Goal: Task Accomplishment & Management: Use online tool/utility

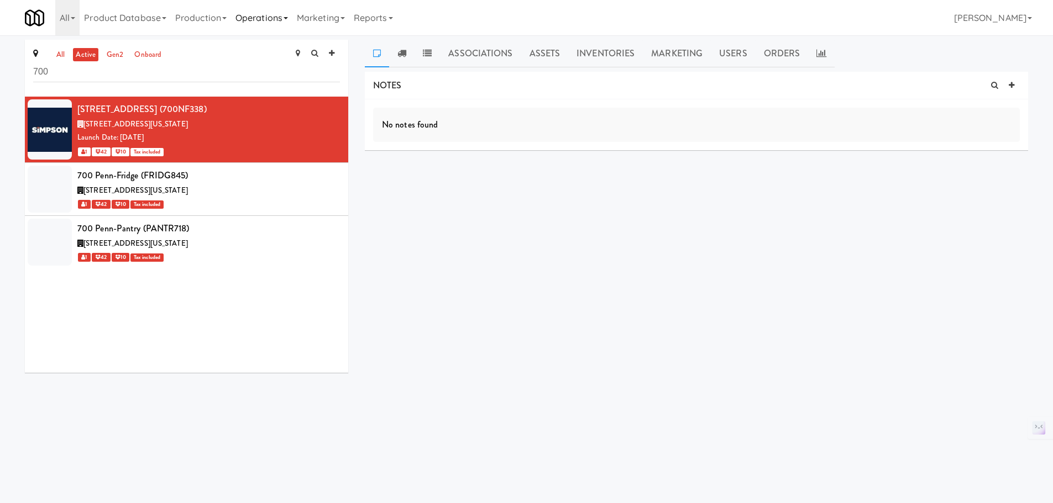
click at [247, 15] on link "Operations" at bounding box center [261, 17] width 61 height 35
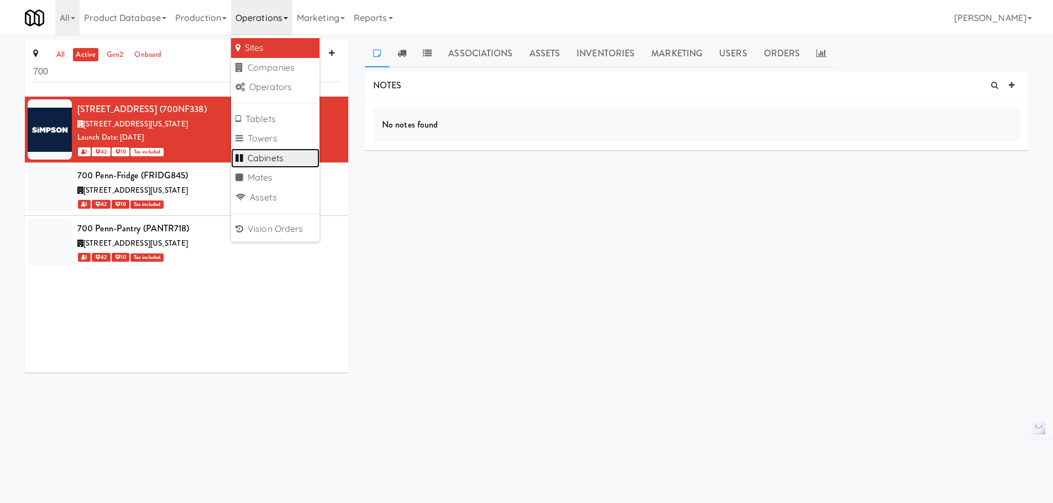
click at [281, 164] on link "Cabinets" at bounding box center [275, 159] width 88 height 20
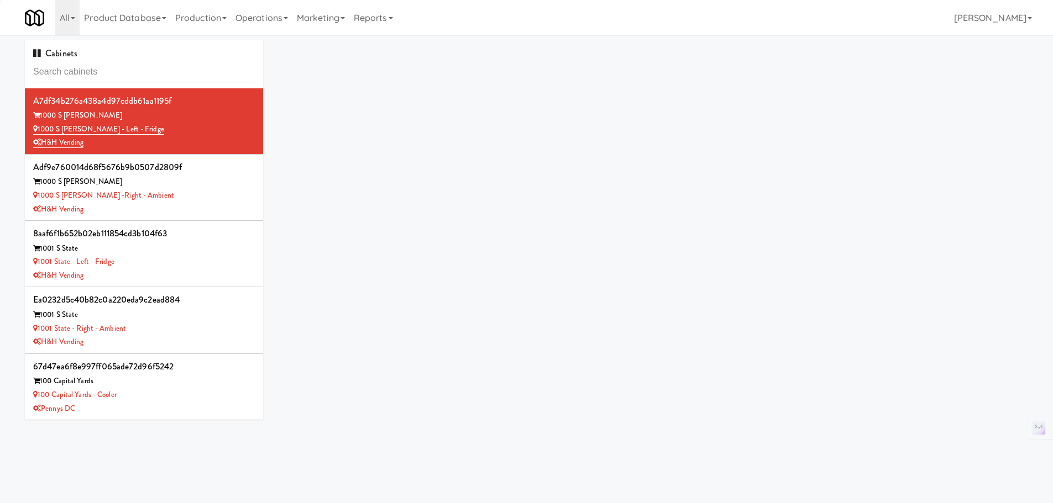
type input "c2a77825c21af00088220653a65feaea"
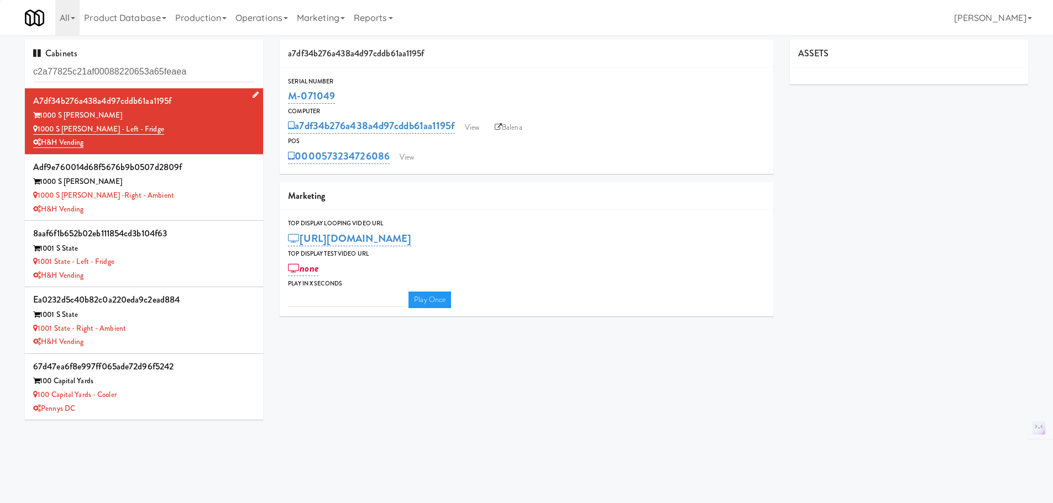
type input "3"
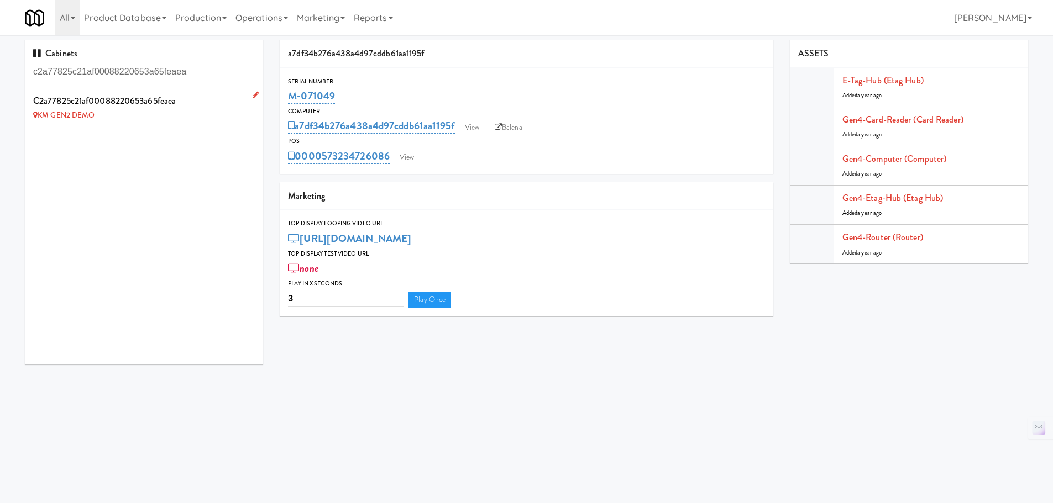
type input "c2a77825c21af00088220653a65feaea"
click at [219, 115] on div "KM GEN2 DEMO" at bounding box center [144, 116] width 222 height 14
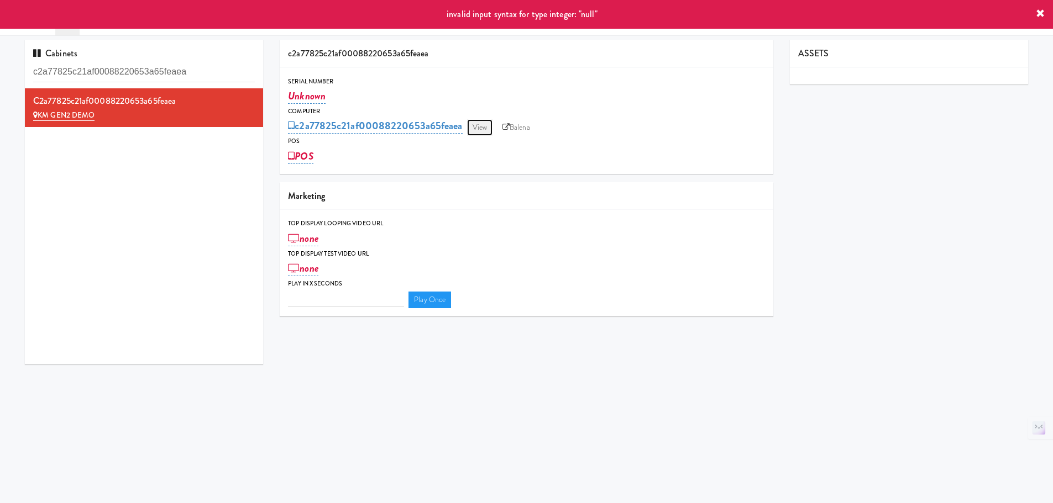
click at [484, 126] on link "View" at bounding box center [479, 127] width 25 height 17
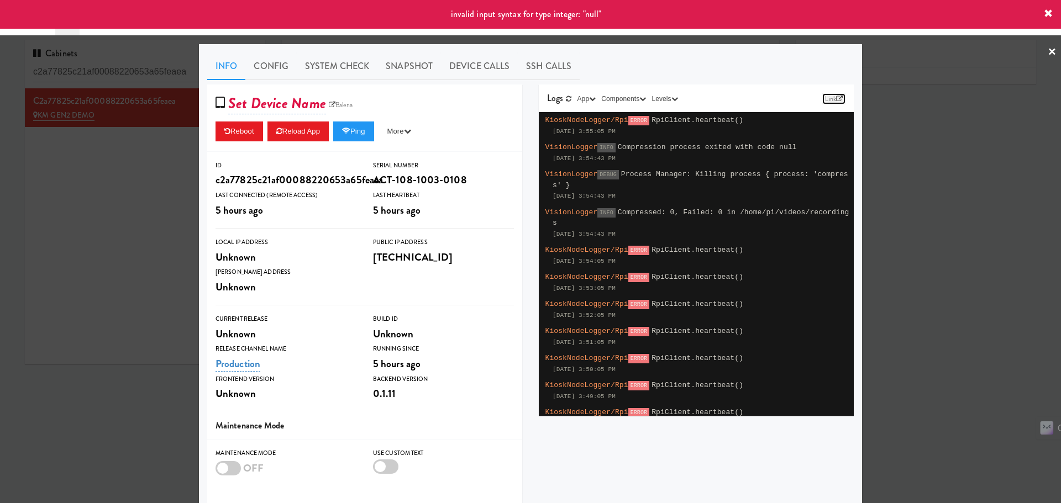
click at [840, 98] on link "Link" at bounding box center [833, 98] width 23 height 11
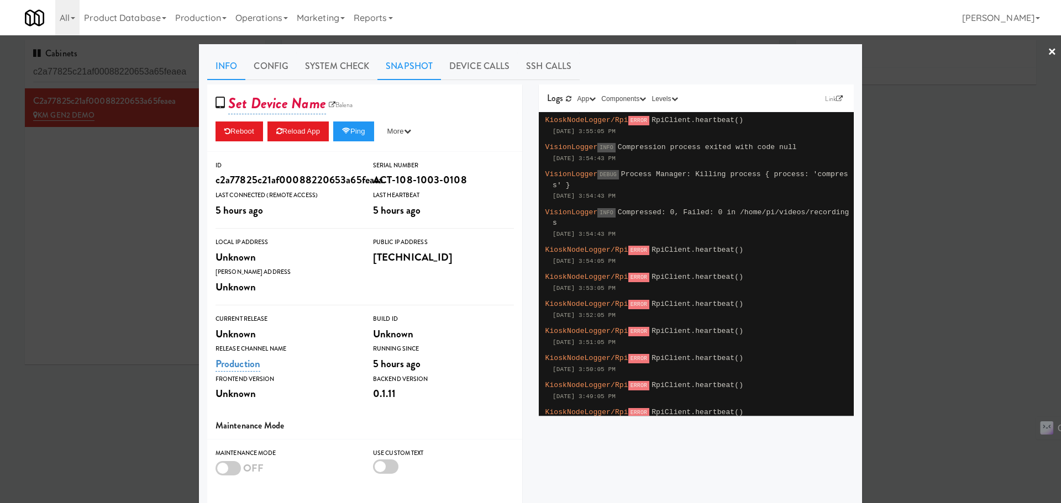
drag, startPoint x: 449, startPoint y: 65, endPoint x: 414, endPoint y: 79, distance: 38.0
click at [450, 65] on link "Device Calls" at bounding box center [479, 66] width 77 height 28
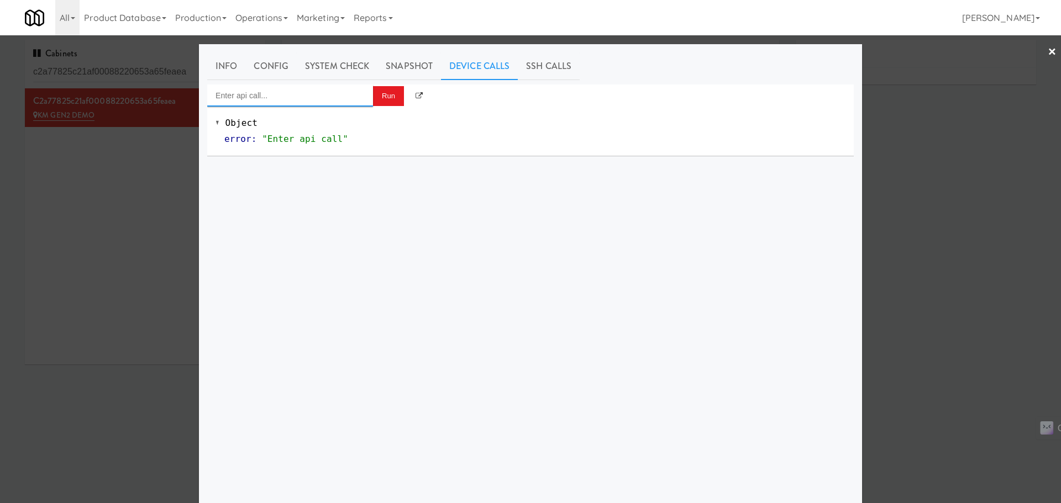
drag, startPoint x: 332, startPoint y: 103, endPoint x: 333, endPoint y: 95, distance: 7.8
click at [332, 102] on input "Enter api call..." at bounding box center [290, 96] width 166 height 22
click at [311, 150] on div "[URL][TECHNICAL_ID]" at bounding box center [286, 156] width 149 height 14
type input "Vision Gen4 Get QA Test Result"
click at [377, 98] on button "Run" at bounding box center [388, 96] width 31 height 20
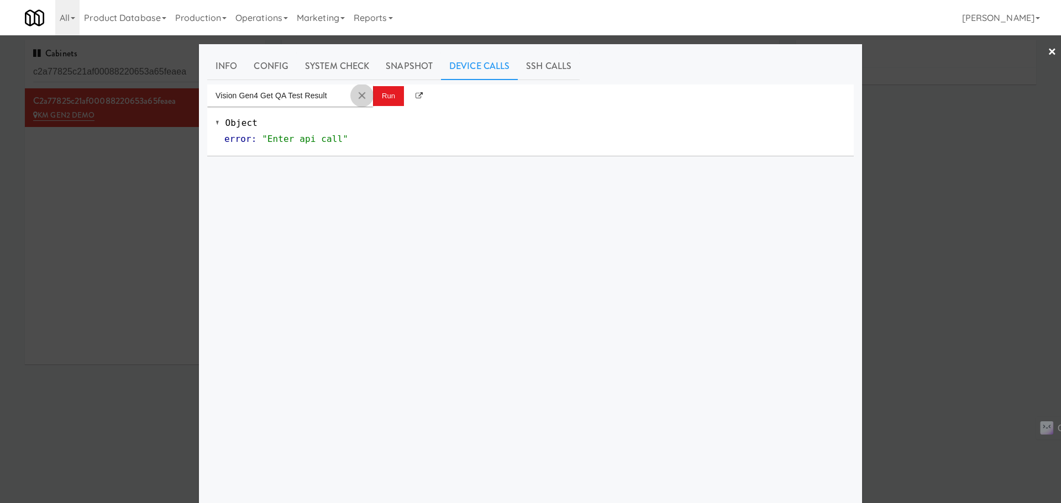
click at [359, 90] on button "Clear Input" at bounding box center [362, 95] width 17 height 17
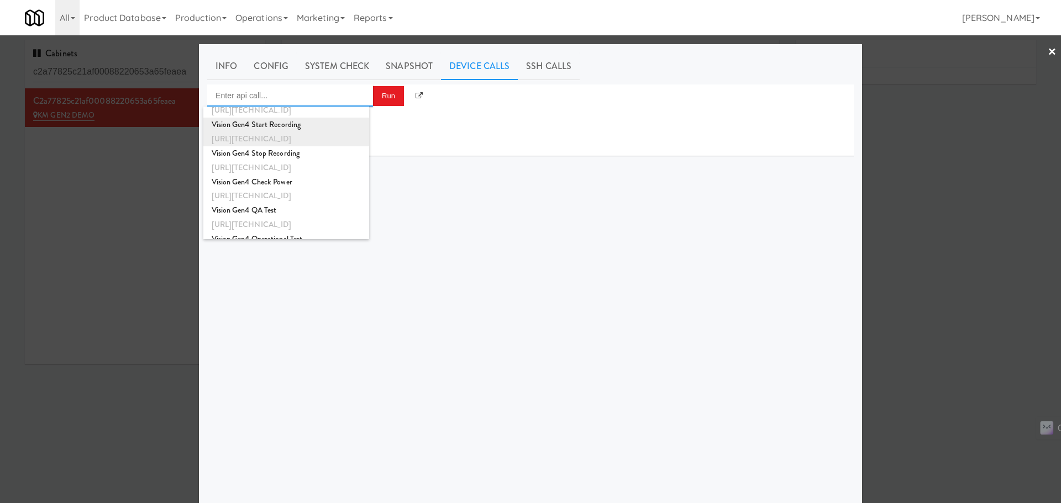
scroll to position [276, 0]
click at [293, 129] on div "Vision Gen4 Start Recording" at bounding box center [286, 124] width 149 height 14
type input "Vision Gen4 Start Recording"
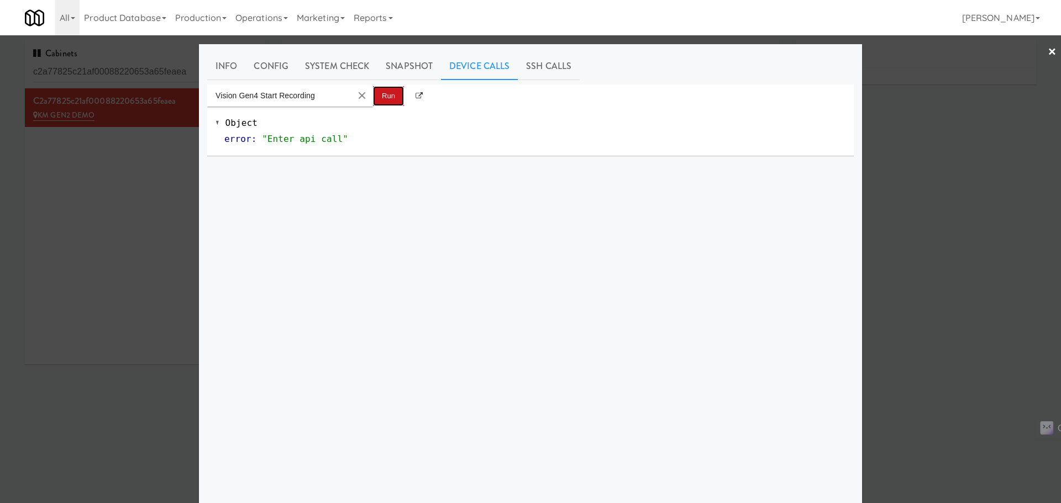
click at [375, 95] on button "Run" at bounding box center [388, 96] width 31 height 20
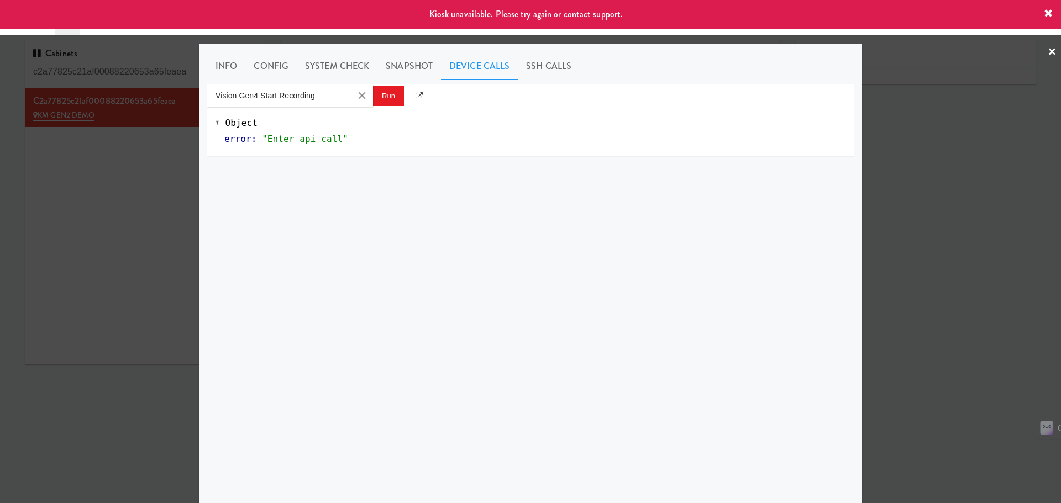
click at [138, 224] on div at bounding box center [530, 251] width 1061 height 503
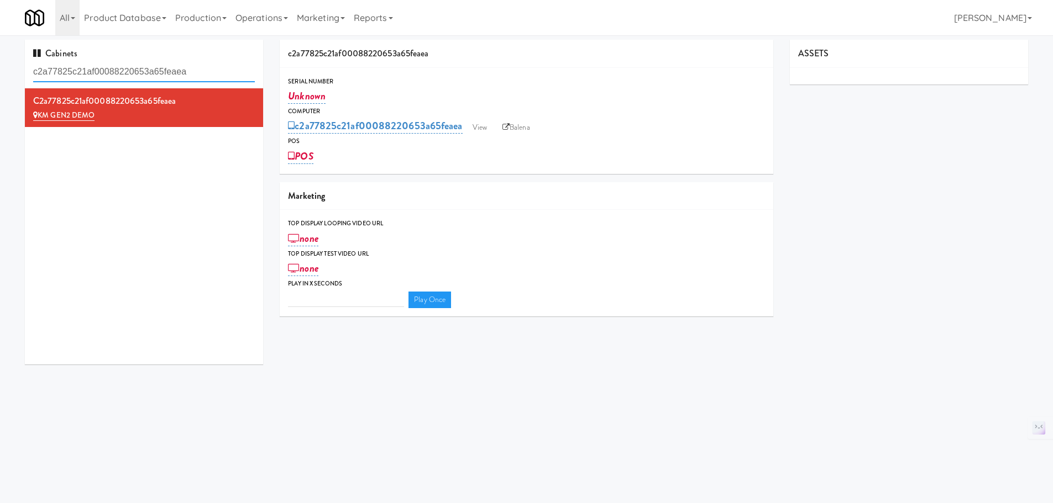
click at [148, 69] on input "c2a77825c21af00088220653a65feaea" at bounding box center [144, 72] width 222 height 20
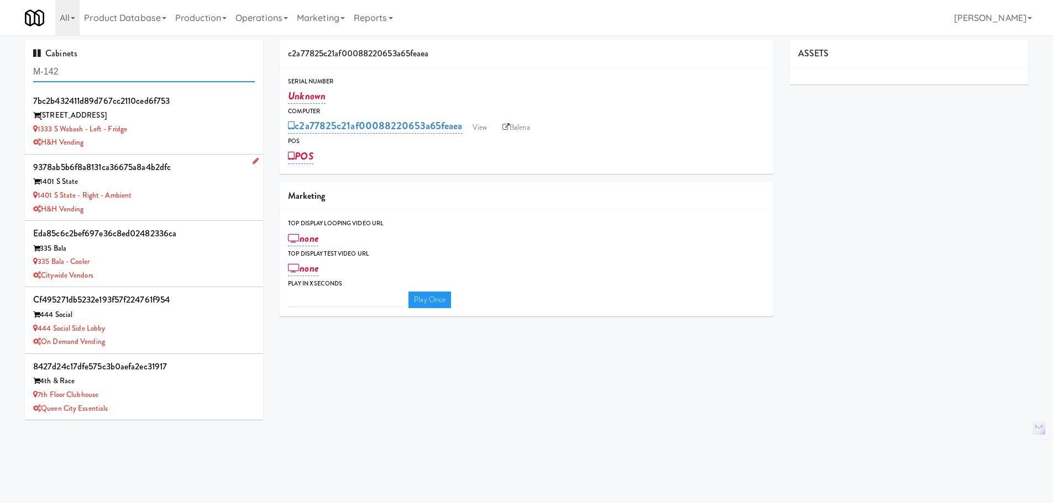
type input "M-142"
click at [217, 195] on div "1401 S State - Right - Ambient" at bounding box center [144, 196] width 222 height 14
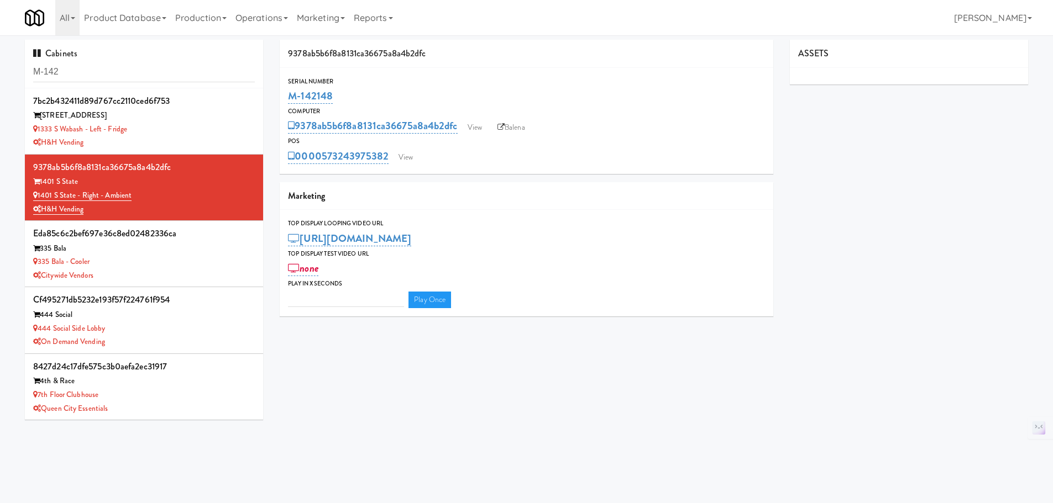
type input "3"
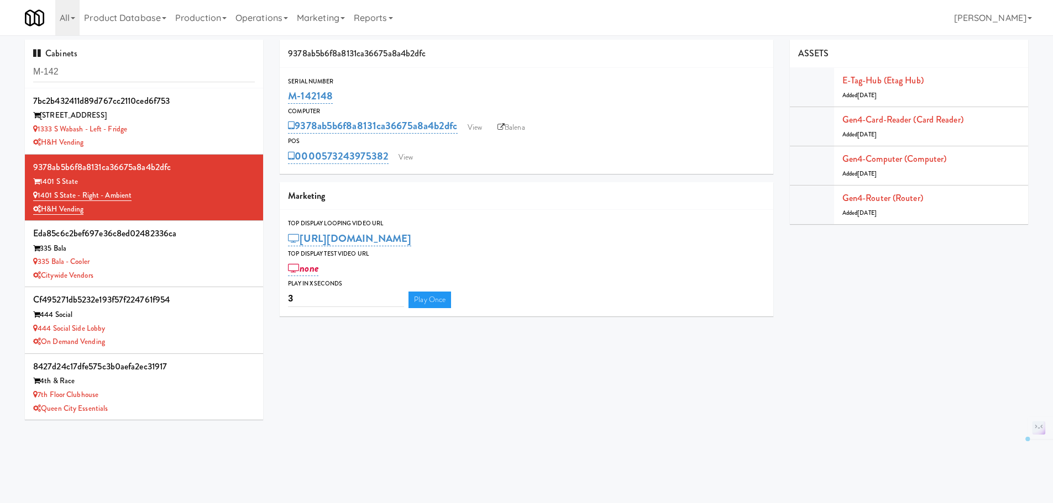
drag, startPoint x: 324, startPoint y: 98, endPoint x: 284, endPoint y: 98, distance: 39.8
click at [284, 98] on div "Serial Number M-142148" at bounding box center [526, 91] width 493 height 30
copy link "M-142148"
click at [476, 124] on link "View" at bounding box center [474, 127] width 25 height 17
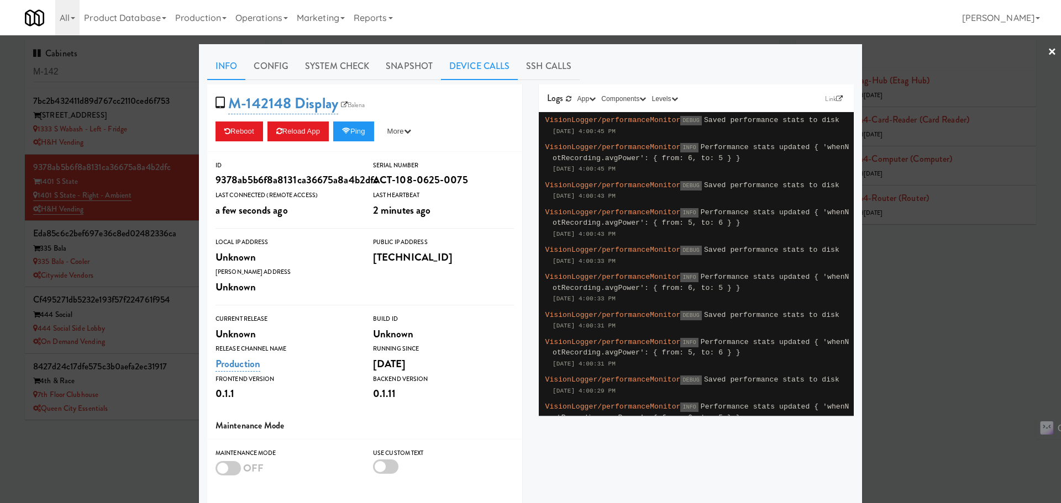
drag, startPoint x: 456, startPoint y: 67, endPoint x: 450, endPoint y: 72, distance: 7.1
click at [456, 67] on link "Device Calls" at bounding box center [479, 66] width 77 height 28
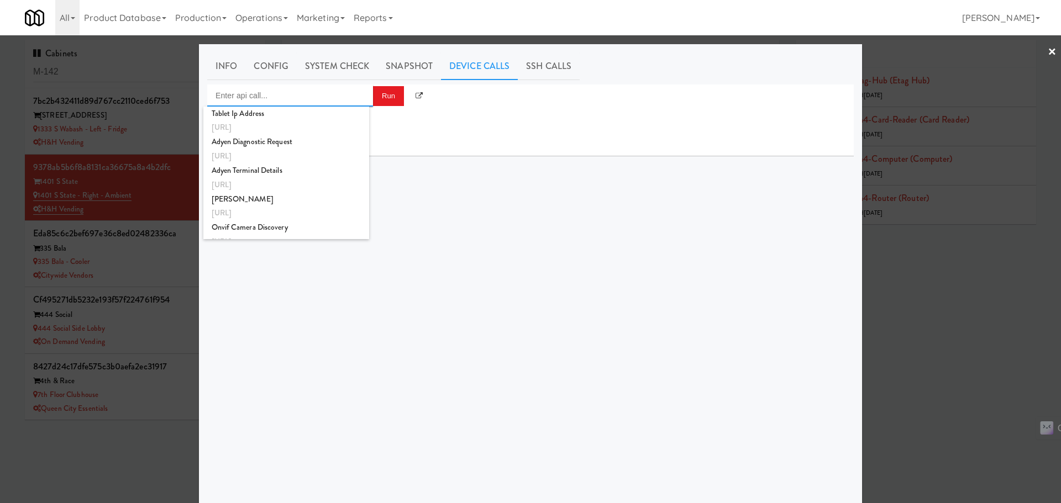
click at [338, 94] on input "Enter api call..." at bounding box center [290, 96] width 166 height 22
type input "QA"
